Goal: Task Accomplishment & Management: Use online tool/utility

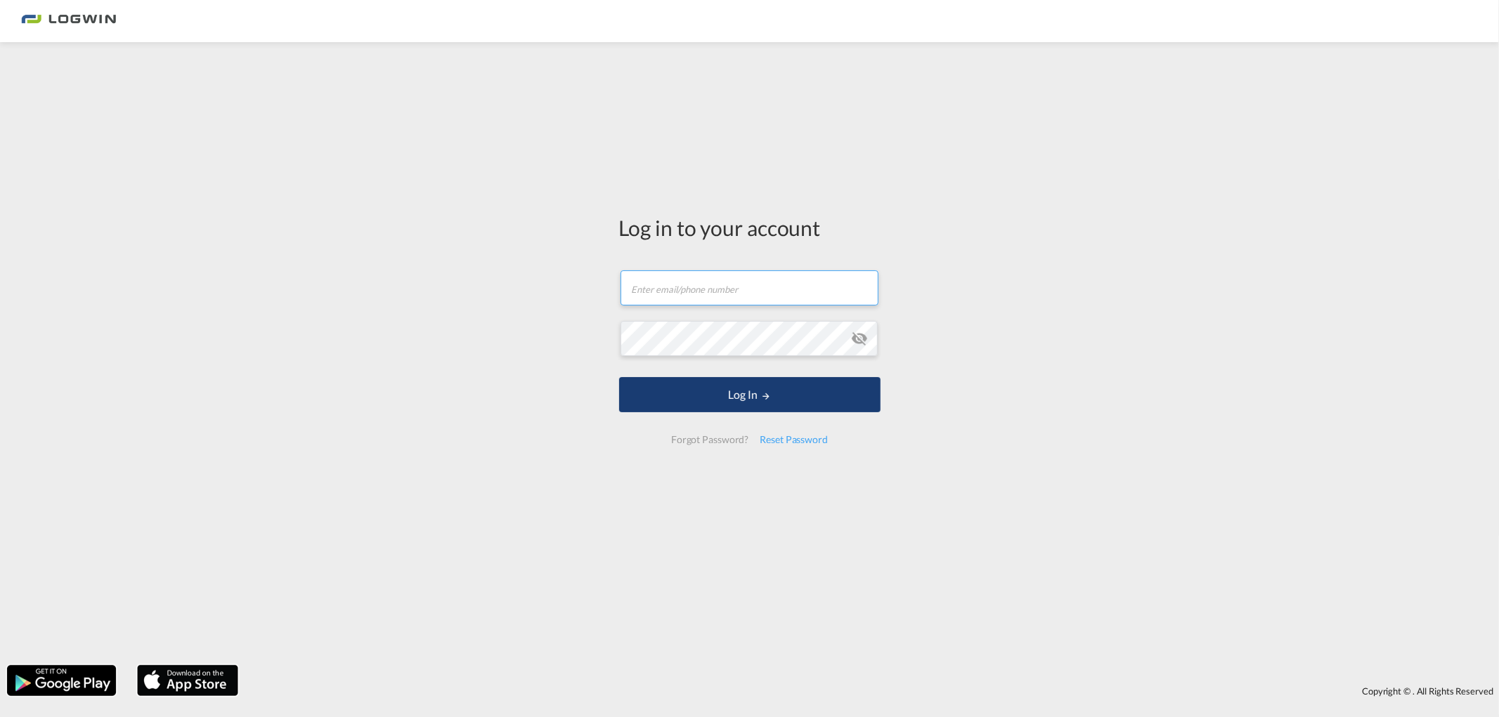
type input "[PERSON_NAME][EMAIL_ADDRESS][DOMAIN_NAME]"
click at [720, 389] on button "Log In" at bounding box center [749, 394] width 261 height 35
